Goal: Task Accomplishment & Management: Complete application form

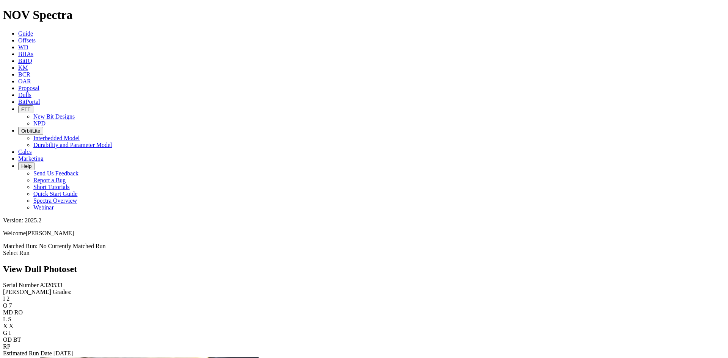
click at [18, 37] on icon at bounding box center [18, 40] width 0 height 6
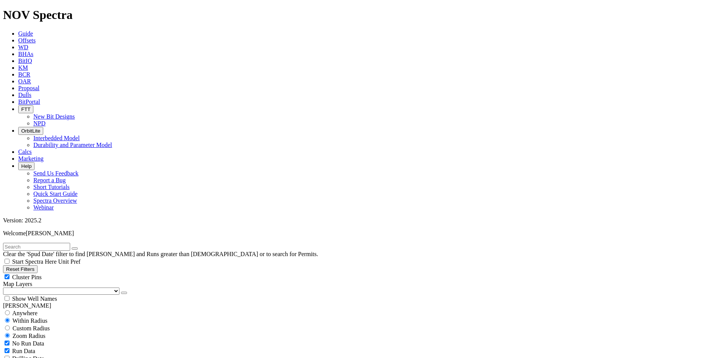
scroll to position [279, 0]
click at [121, 292] on button "button" at bounding box center [124, 293] width 6 height 2
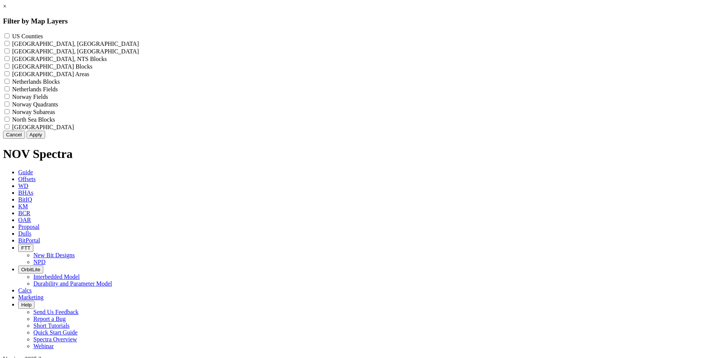
click at [9, 36] on Counties "US Counties - ()" at bounding box center [7, 35] width 5 height 5
checkbox Counties "true"
click at [45, 139] on button "Apply" at bounding box center [36, 135] width 19 height 8
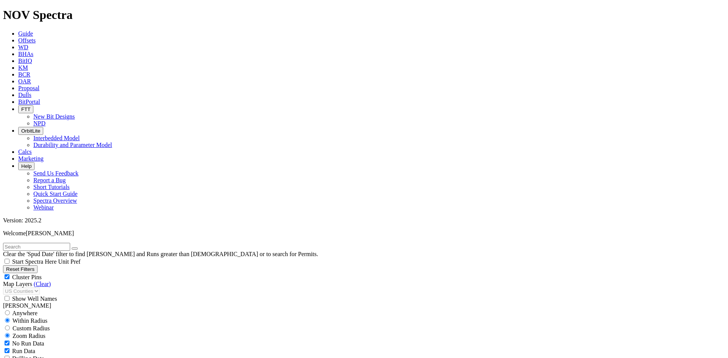
scroll to position [81456, 0]
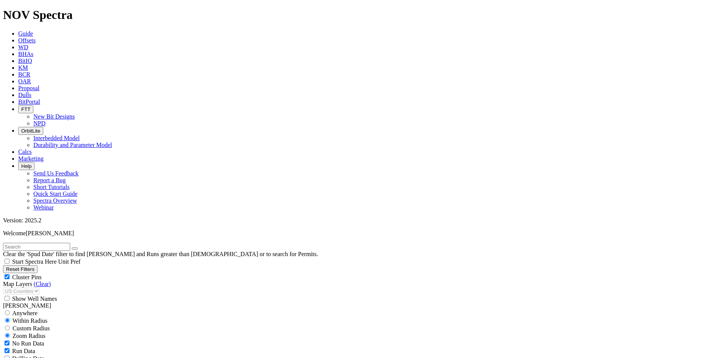
scroll to position [2685, 0]
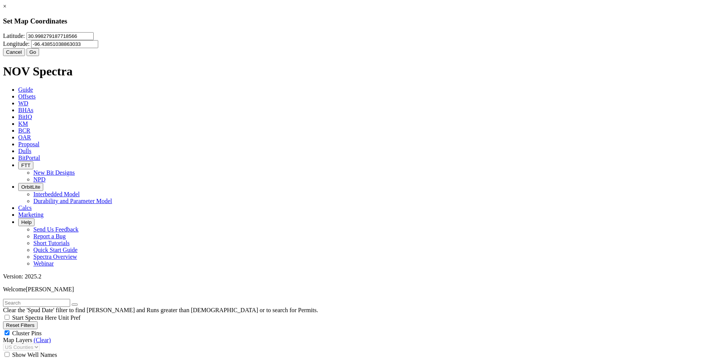
click at [94, 40] on input "30.998279187718566" at bounding box center [60, 36] width 67 height 8
click at [25, 56] on button "Cancel" at bounding box center [14, 52] width 22 height 8
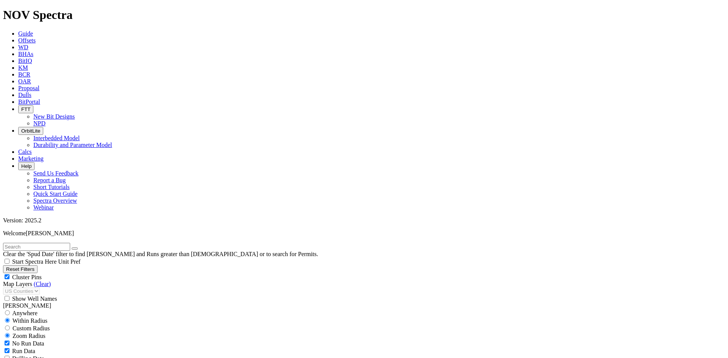
scroll to position [2950, 0]
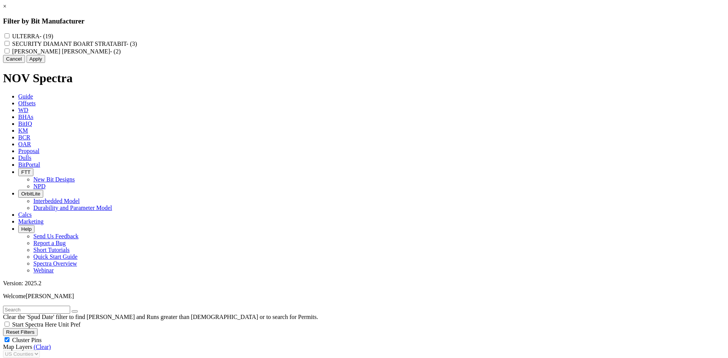
click at [296, 63] on div "× Filter by Bit Manufacturer ULTERRA - (19) SECURITY DIAMANT BOART STRATABIT - …" at bounding box center [364, 33] width 722 height 60
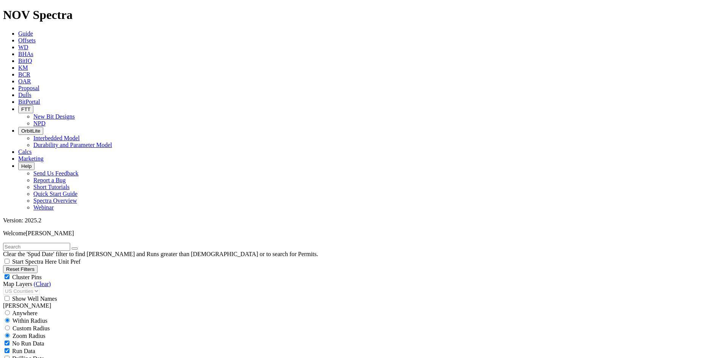
scroll to position [3417, 0]
click at [39, 85] on span "Proposal" at bounding box center [28, 88] width 21 height 6
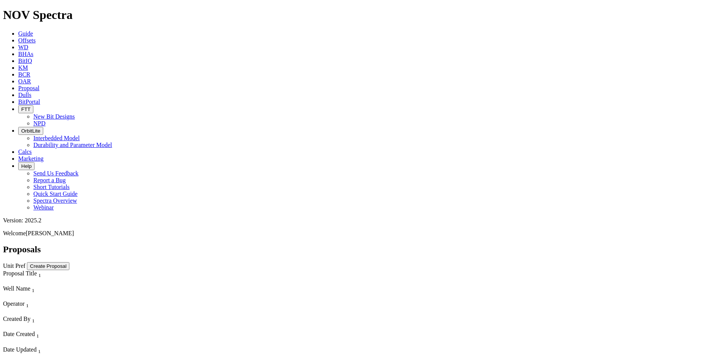
click at [69, 262] on button "Create Proposal" at bounding box center [48, 266] width 42 height 8
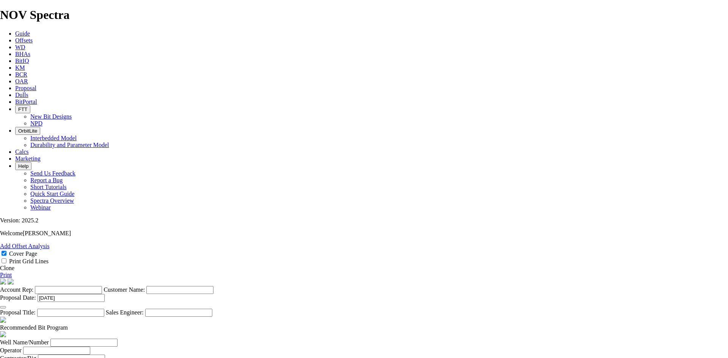
drag, startPoint x: 124, startPoint y: 12, endPoint x: 123, endPoint y: 17, distance: 4.6
click at [33, 37] on span "Offsets" at bounding box center [23, 40] width 17 height 6
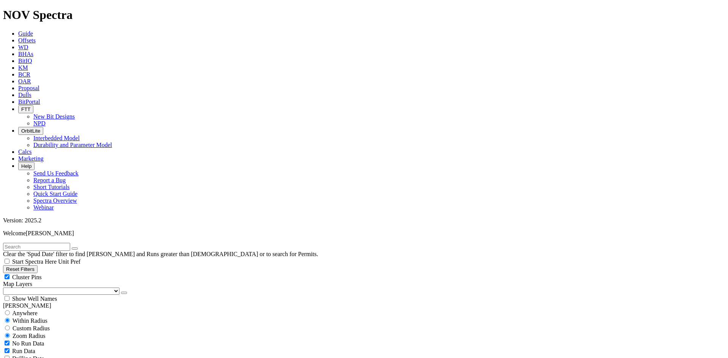
click at [121, 292] on button "button" at bounding box center [124, 293] width 6 height 2
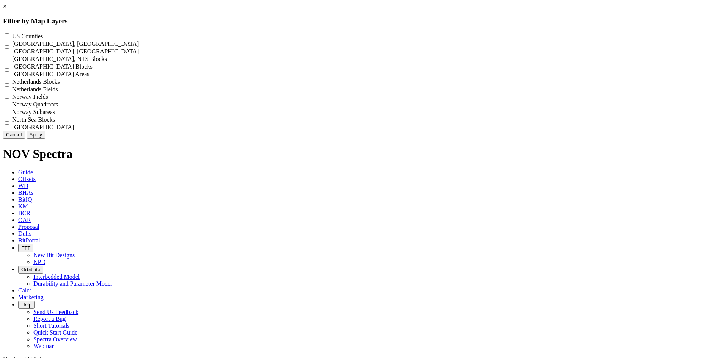
click at [9, 34] on Counties "US Counties - ()" at bounding box center [7, 35] width 5 height 5
checkbox Counties "true"
click at [45, 139] on button "Apply" at bounding box center [36, 135] width 19 height 8
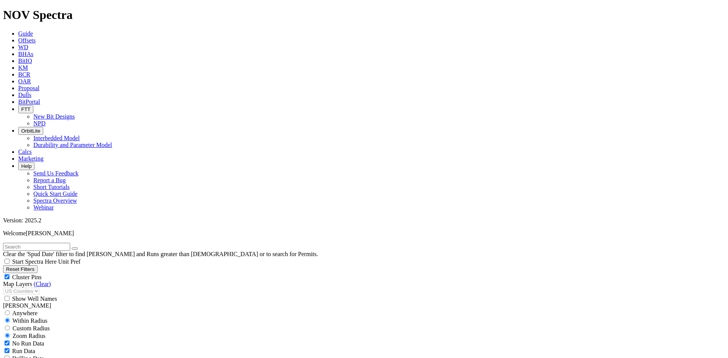
click at [26, 243] on input "text" at bounding box center [36, 247] width 67 height 8
type input "mitsui"
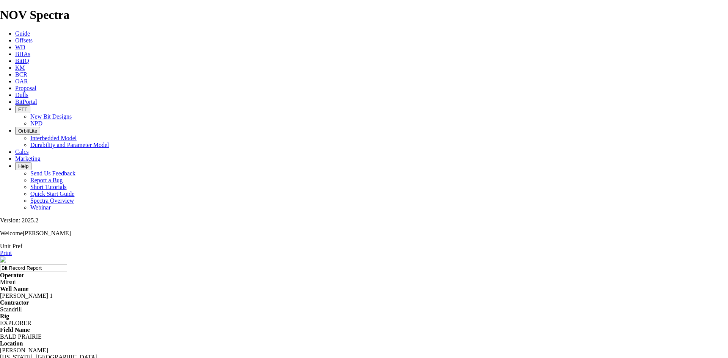
click at [12, 250] on link "Print" at bounding box center [6, 253] width 12 height 6
click at [36, 85] on span "Proposal" at bounding box center [25, 88] width 21 height 6
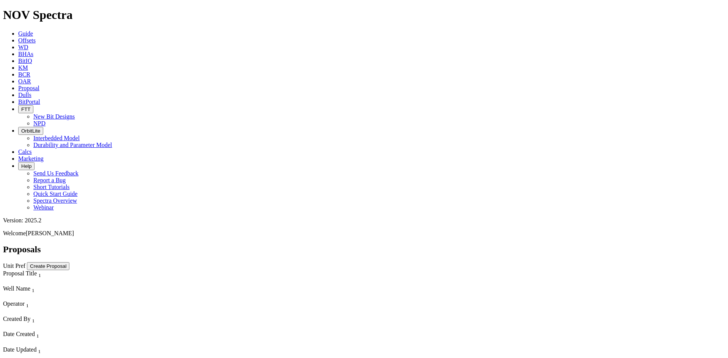
click at [69, 262] on button "Create Proposal" at bounding box center [48, 266] width 42 height 8
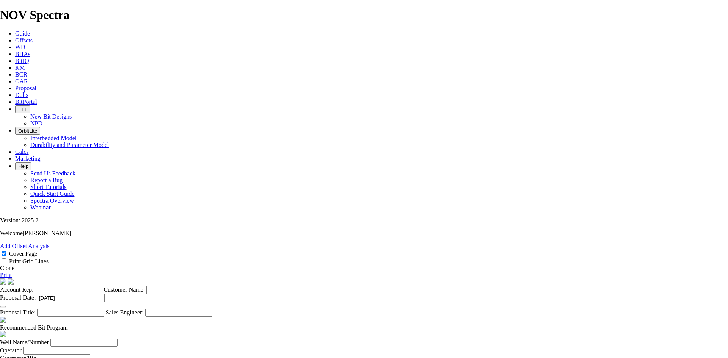
click at [102, 286] on input "Account Rep:" at bounding box center [68, 290] width 67 height 8
type input "b"
type input "[PERSON_NAME]"
click at [213, 286] on input "Customer Name:" at bounding box center [179, 290] width 67 height 8
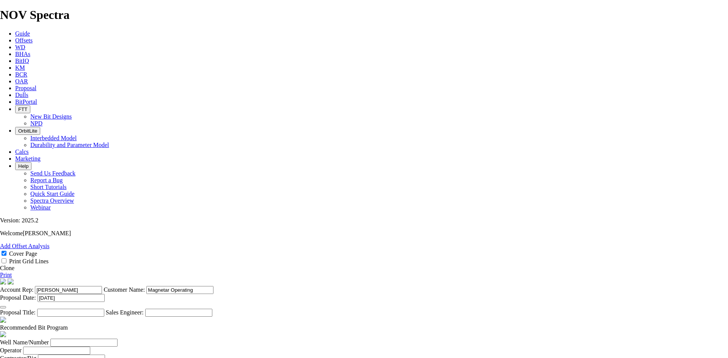
type input "Magnetar Operating"
click at [213, 286] on input "Magnetar Operating" at bounding box center [179, 290] width 67 height 8
type input "Magnetar Exploration"
type input "Tall City Bit Proposal"
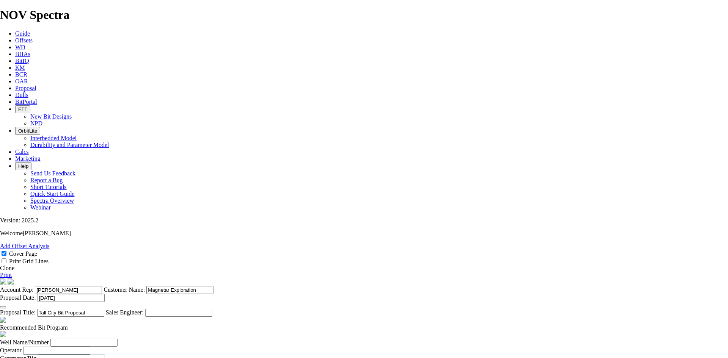
click at [212, 309] on input "Sales Engineer:" at bounding box center [178, 313] width 67 height 8
type input "[PERSON_NAME]"
click at [117, 339] on input "Well Name/Number" at bounding box center [83, 343] width 67 height 8
type input "t"
type input "Tall City Well #1"
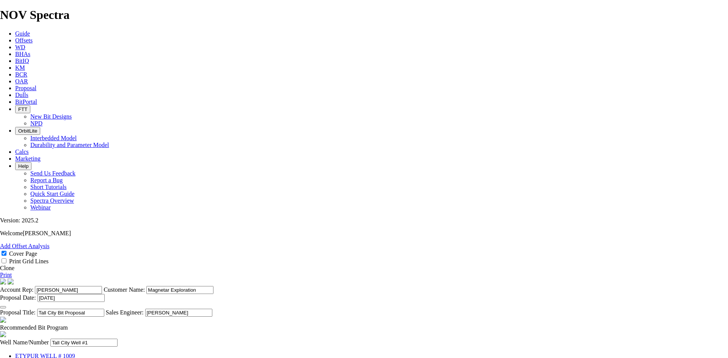
type input "Magnetar Exploration"
type input "Big E 5"
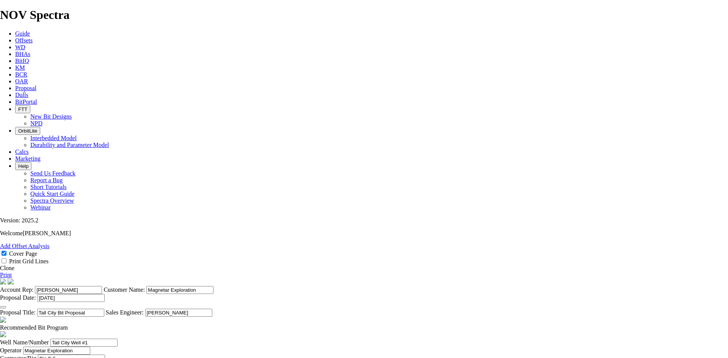
type input "[PERSON_NAME]"
type input "r"
type input "[PERSON_NAME]"
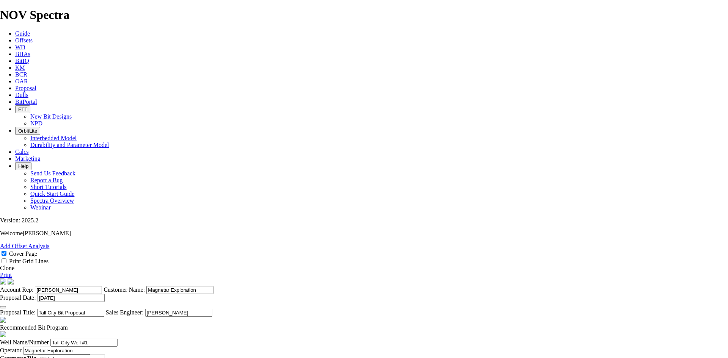
type input "[US_STATE]"
type input "[DATE]"
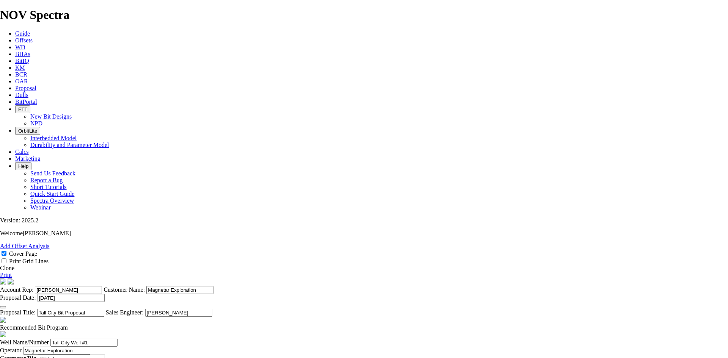
type input "[PERSON_NAME]"
type input "6"
type input "[PHONE_NUMBER]"
type input "a"
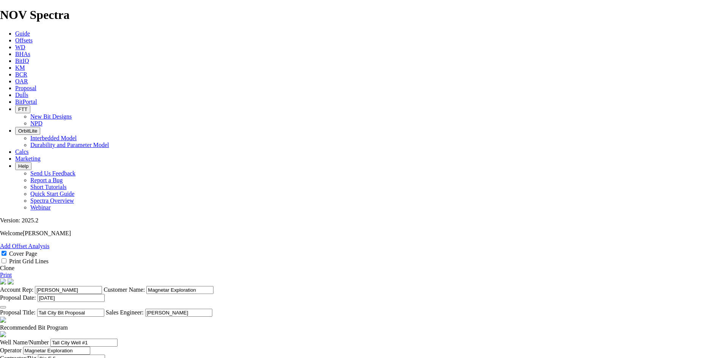
type input "Arklatex"
type input "[PERSON_NAME]"
type input "[PHONE_NUMBER]"
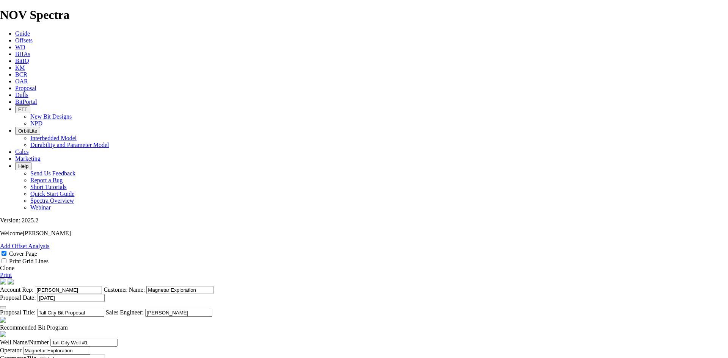
type input "[DATE]"
type input "8.5"
type input "TKC63-Q1"
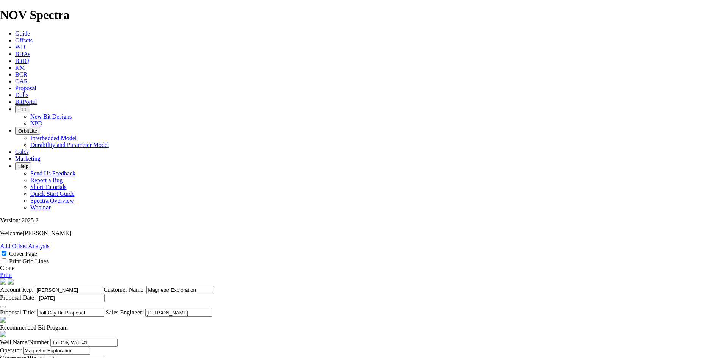
type input "13369"
type input "133691828"
type input "1828"
type input "50"
type input "35"
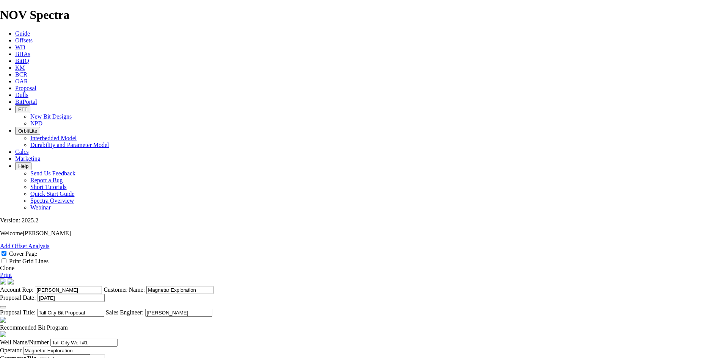
type input "228"
type input "14500"
type textarea "d"
type textarea "G"
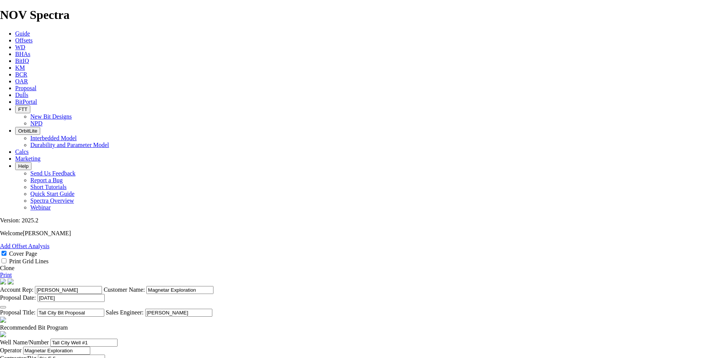
type textarea "f"
type textarea "F"
type input "56"
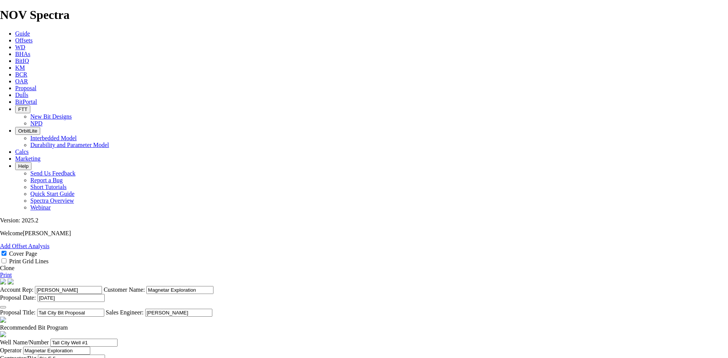
type input "5"
type input "471"
type input "f"
type input "RENTAL PLUS FREIGHT"
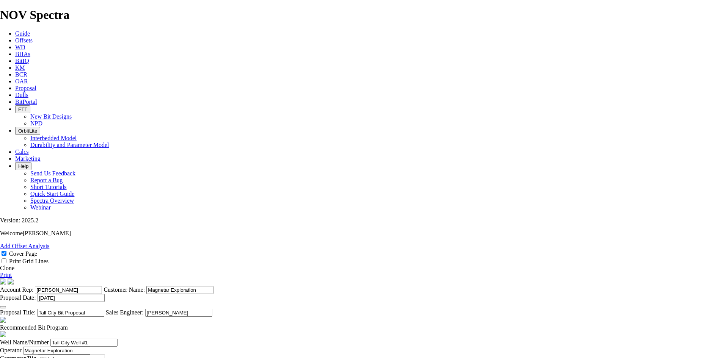
type input "6.125"
type input "TKC63-S2"
drag, startPoint x: 263, startPoint y: 277, endPoint x: 248, endPoint y: 277, distance: 15.5
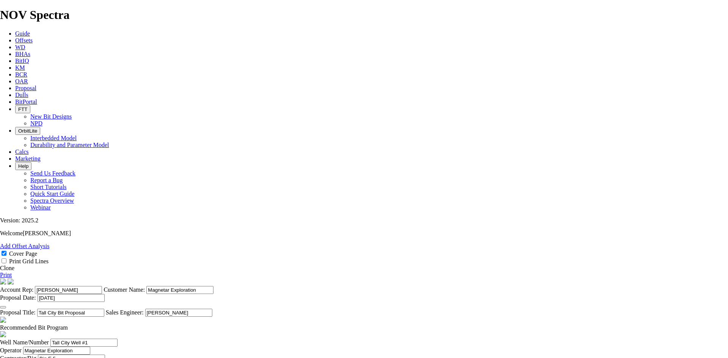
type input "15197"
type input "36.56"
type input "16696"
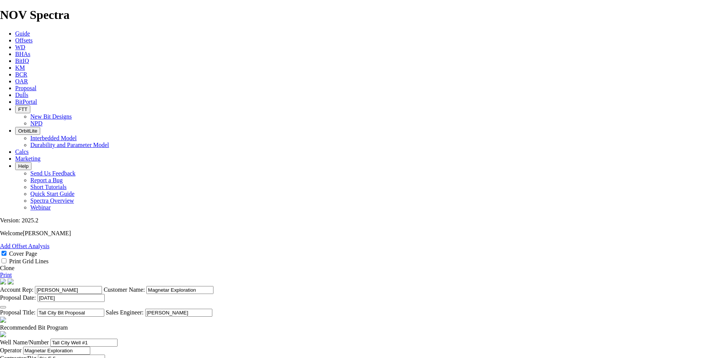
type input "1499"
type input "55"
type input "25"
type input "200"
type input "8500"
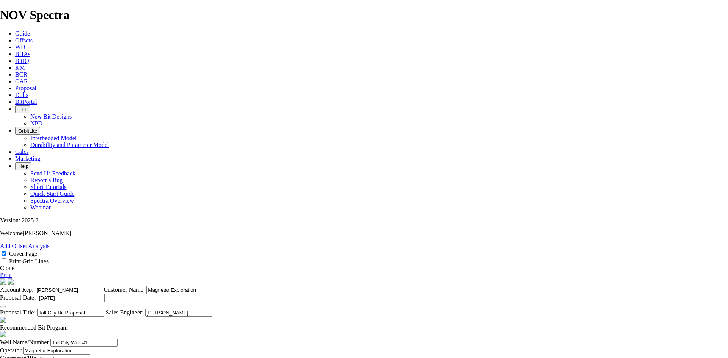
type input "340"
type input "RENTAL PLUS FREIGHT"
type textarea "D"
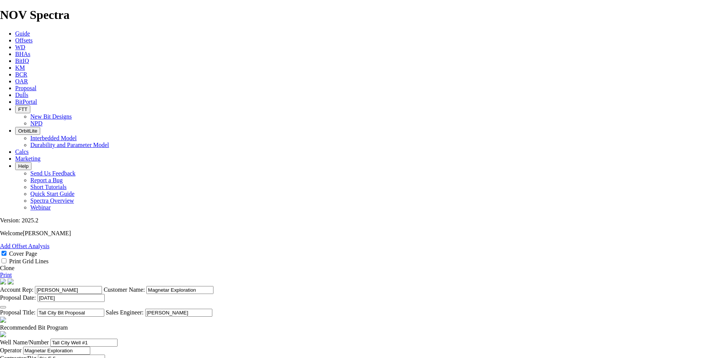
type input "14500"
type input "8500"
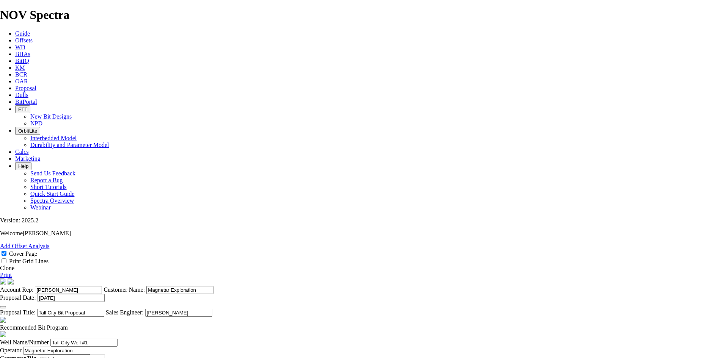
click at [12, 272] on link "Print" at bounding box center [6, 275] width 12 height 6
